Goal: Task Accomplishment & Management: Use online tool/utility

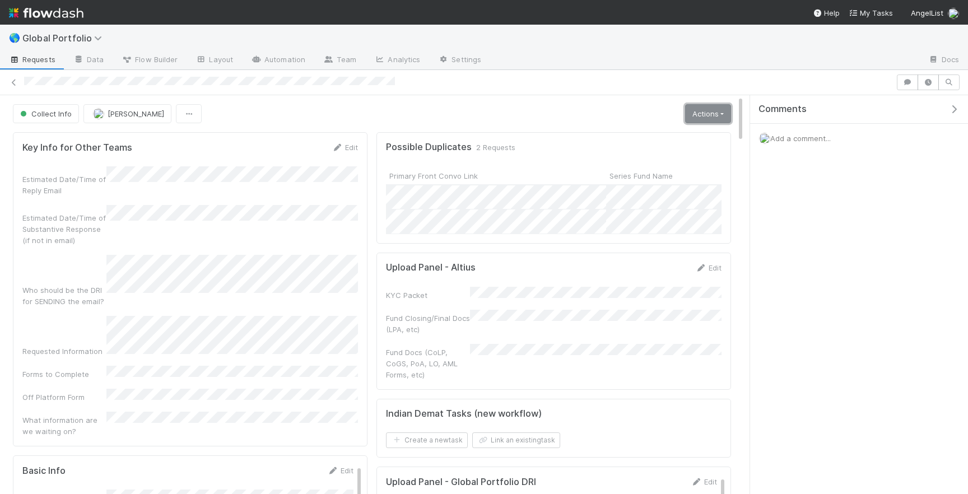
click at [692, 114] on link "Actions" at bounding box center [708, 113] width 46 height 19
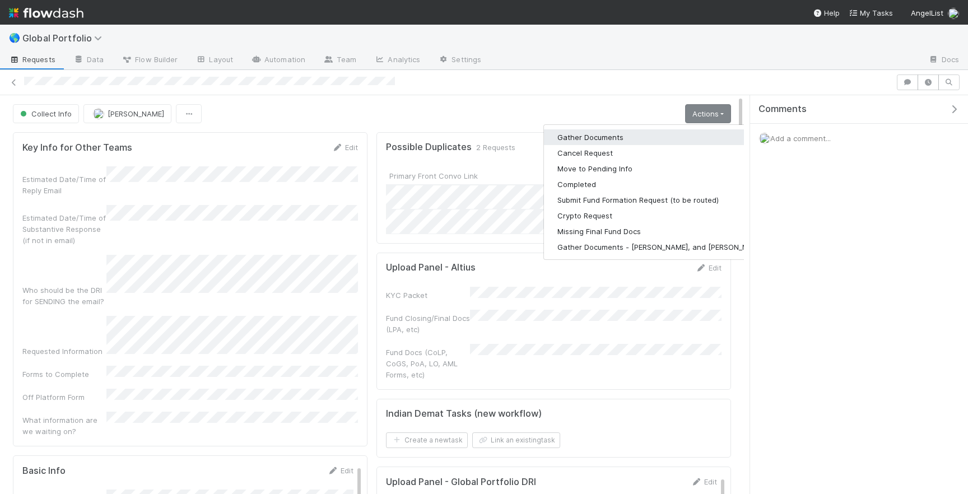
click at [588, 142] on button "Gather Documents" at bounding box center [661, 137] width 234 height 16
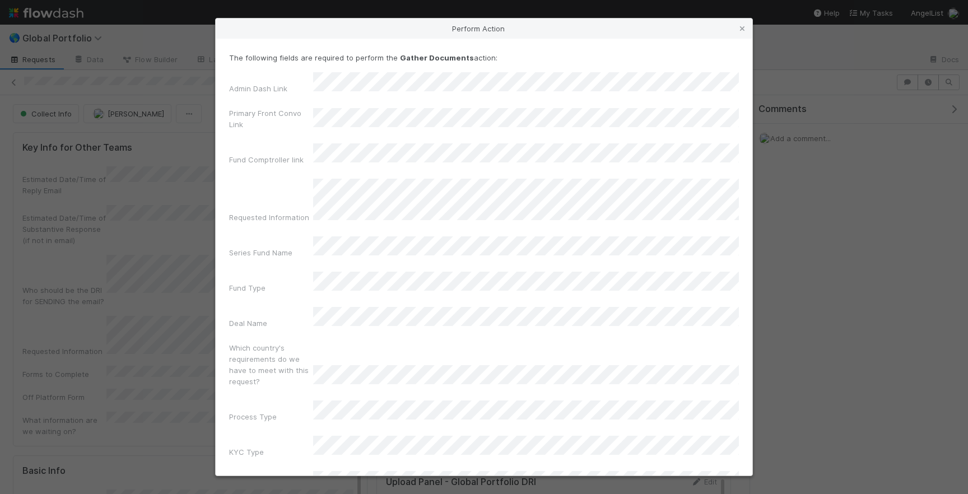
scroll to position [35, 0]
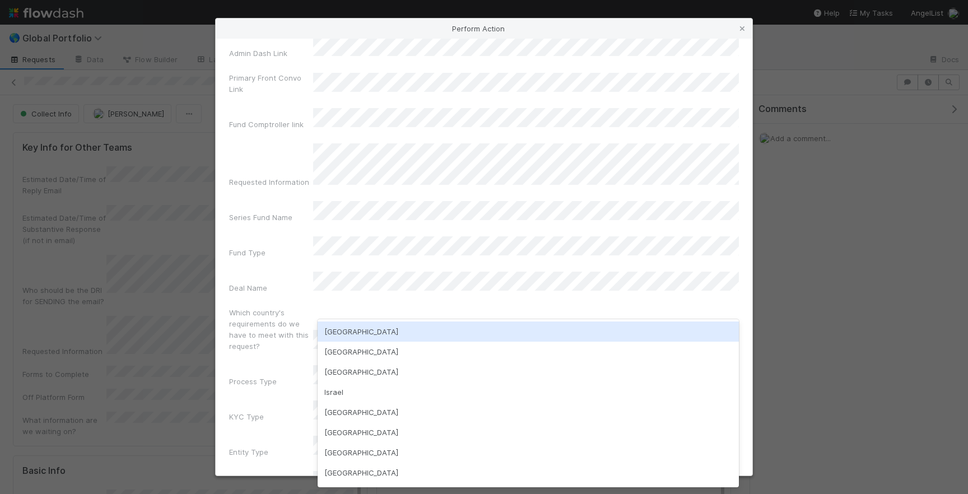
click at [371, 332] on div "[GEOGRAPHIC_DATA]" at bounding box center [528, 332] width 421 height 20
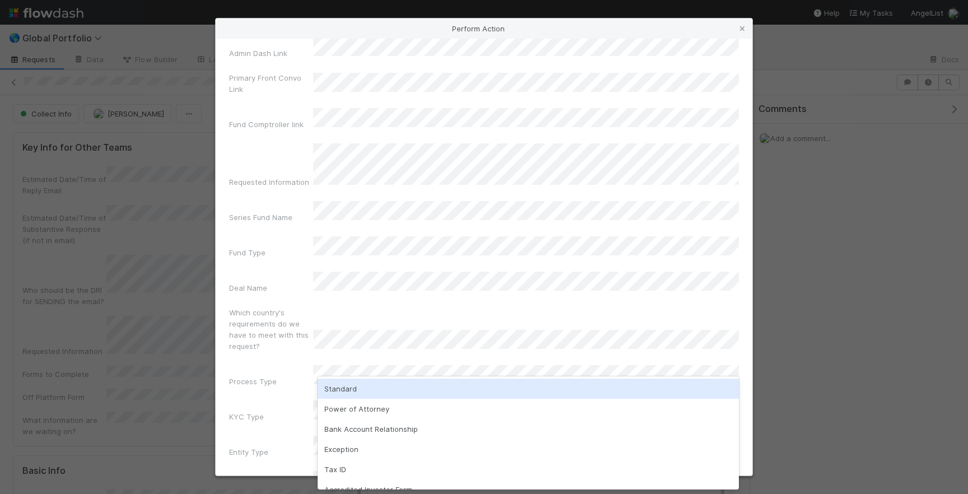
click at [369, 393] on div "Standard" at bounding box center [528, 389] width 421 height 20
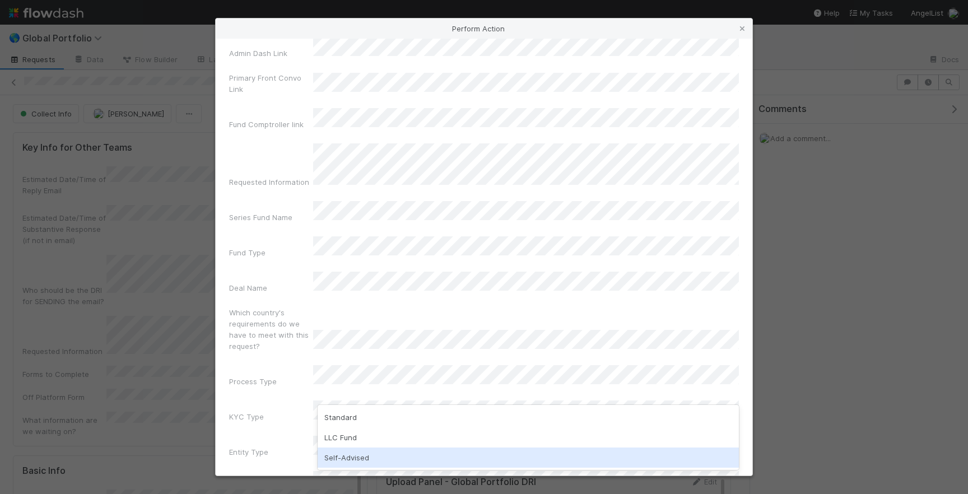
click at [356, 456] on div "Self-Advised" at bounding box center [528, 458] width 421 height 20
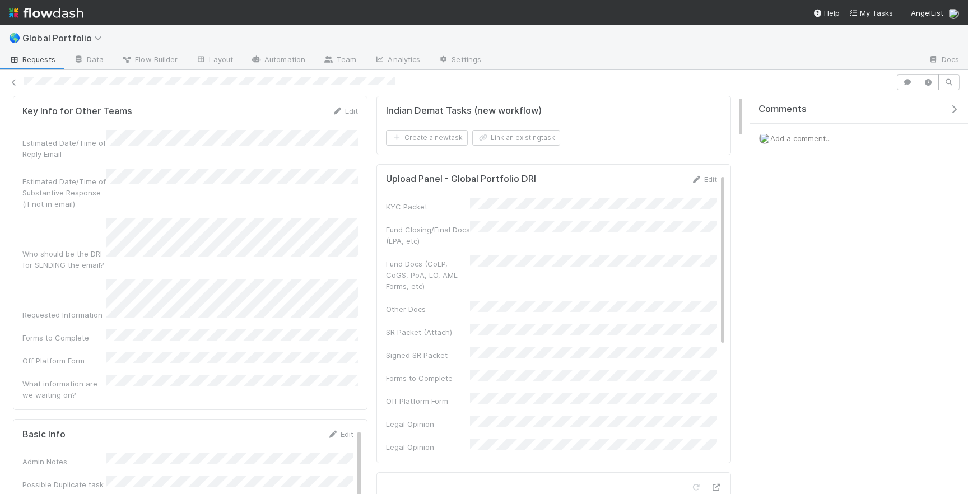
scroll to position [0, 0]
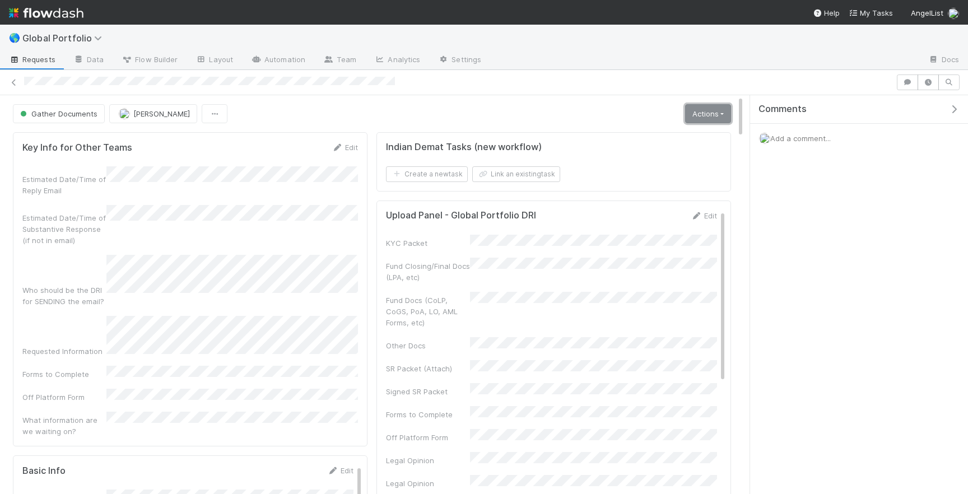
click at [717, 108] on link "Actions" at bounding box center [708, 113] width 46 height 19
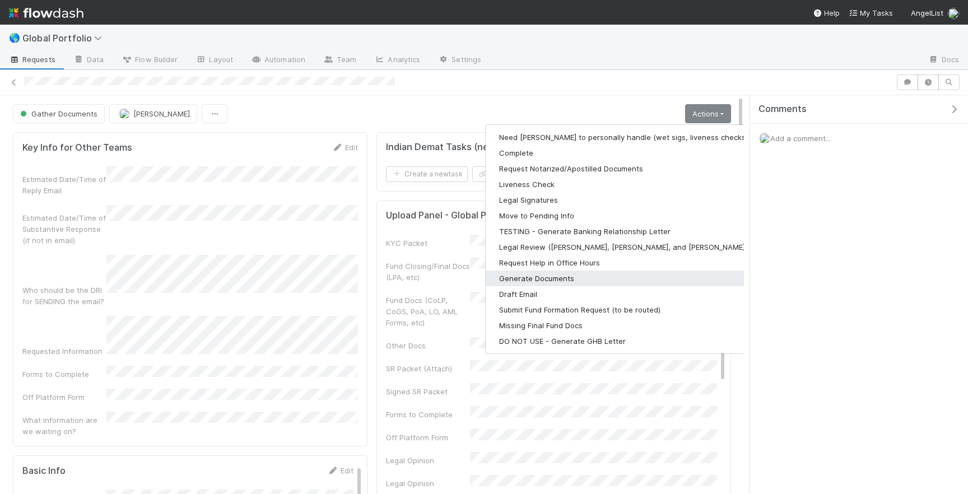
click at [589, 276] on button "Generate Documents" at bounding box center [631, 279] width 291 height 16
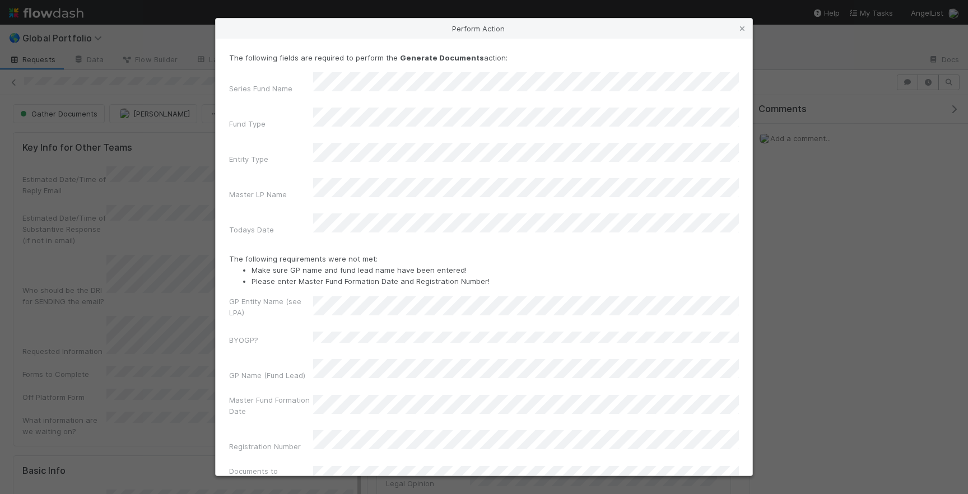
scroll to position [6, 0]
click at [280, 379] on div "GP Entity Name (see LPA) BYOGP? GP Name (Fund Lead) Master Fund Formation Date …" at bounding box center [484, 388] width 510 height 197
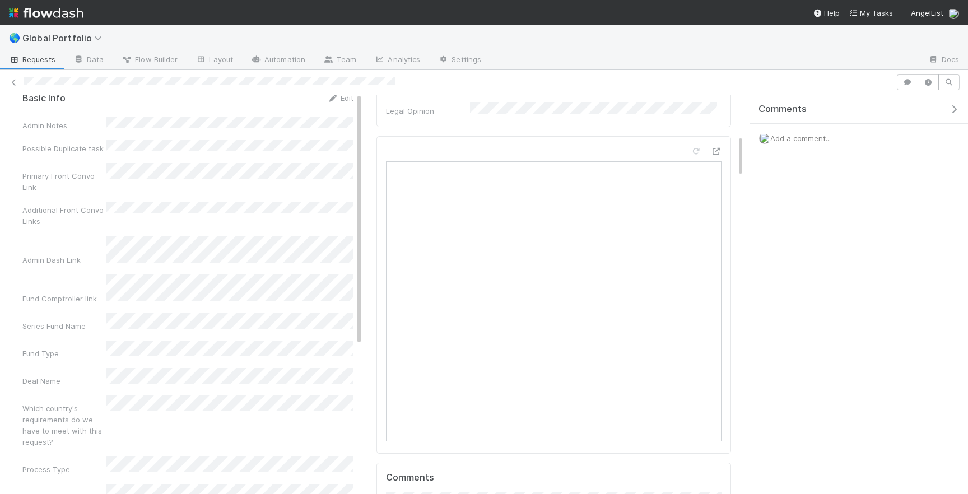
scroll to position [0, 0]
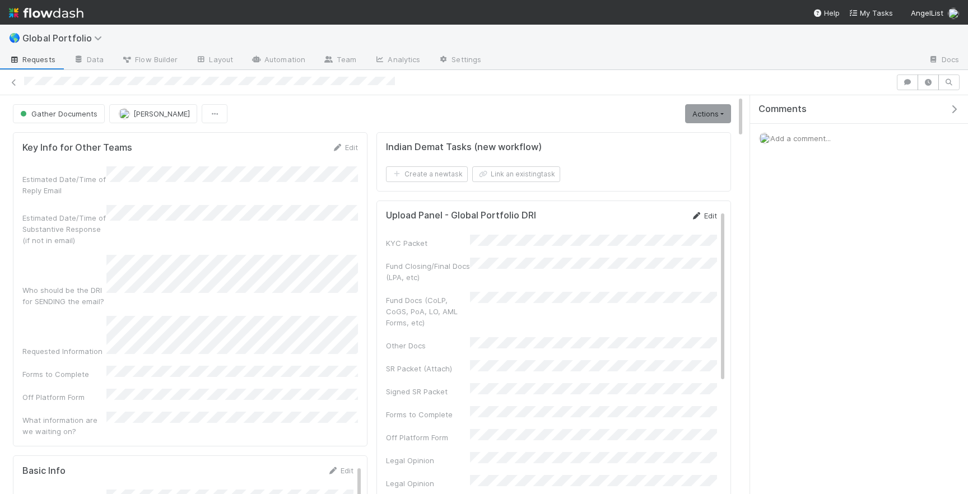
click at [704, 216] on link "Edit" at bounding box center [704, 215] width 26 height 9
click at [669, 222] on button "Save" at bounding box center [658, 219] width 32 height 19
click at [45, 107] on button "Gather Documents" at bounding box center [59, 113] width 92 height 19
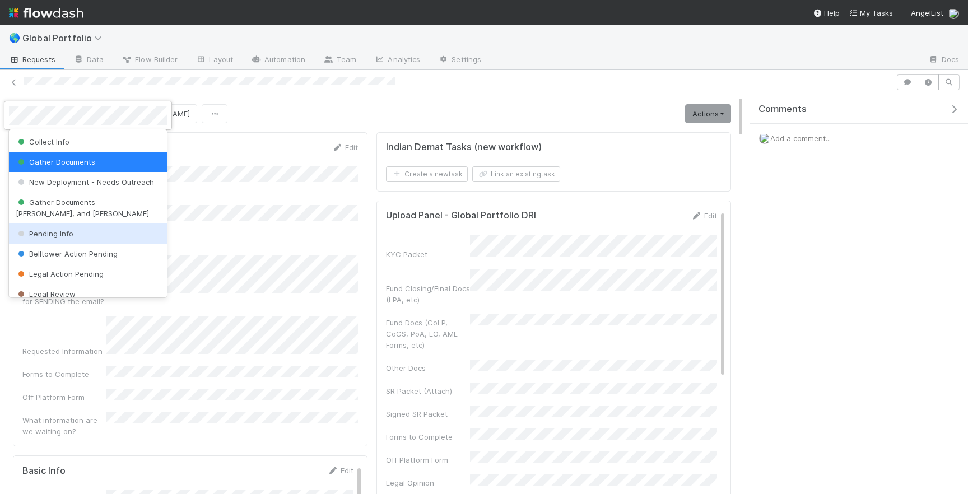
click at [84, 233] on div "Pending Info" at bounding box center [88, 234] width 158 height 20
